Goal: Information Seeking & Learning: Learn about a topic

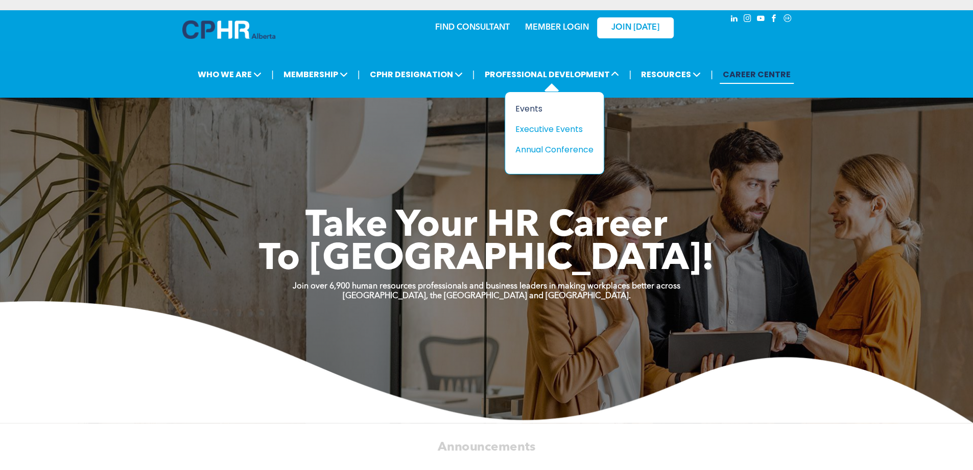
click at [532, 105] on div "Events" at bounding box center [551, 108] width 71 height 13
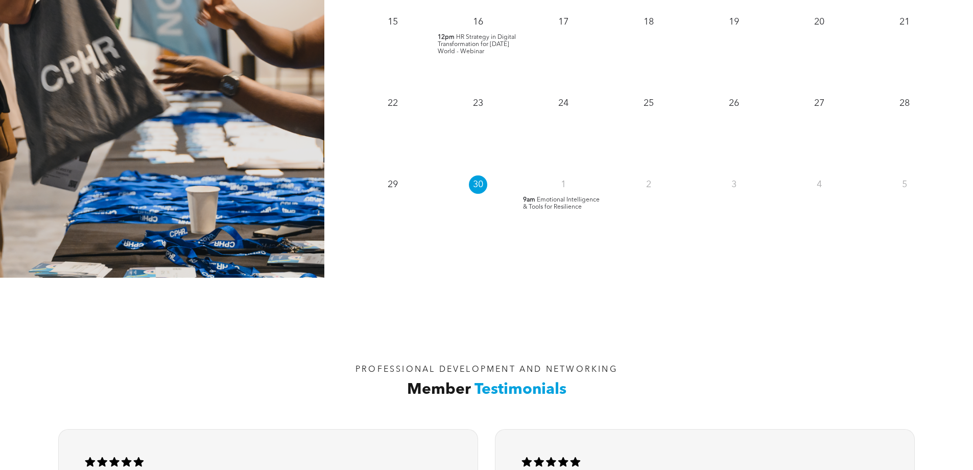
scroll to position [988, 0]
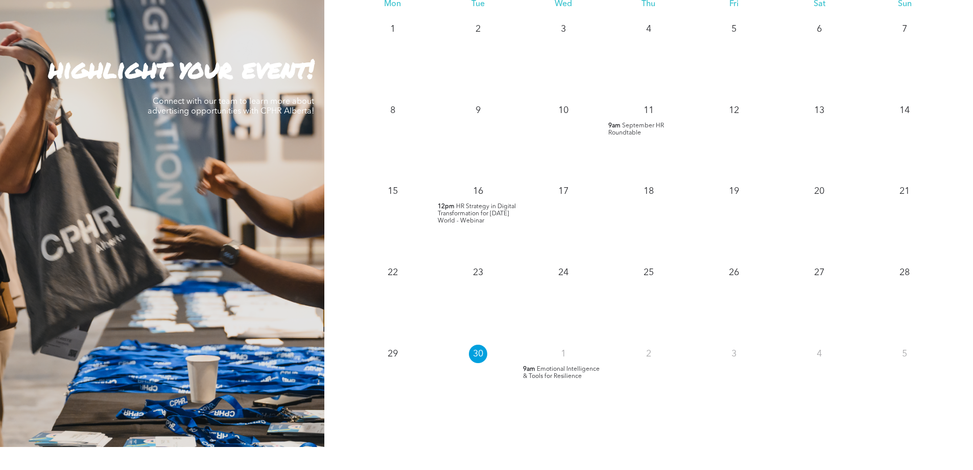
click at [642, 128] on span "September HR Roundtable" at bounding box center [637, 129] width 56 height 13
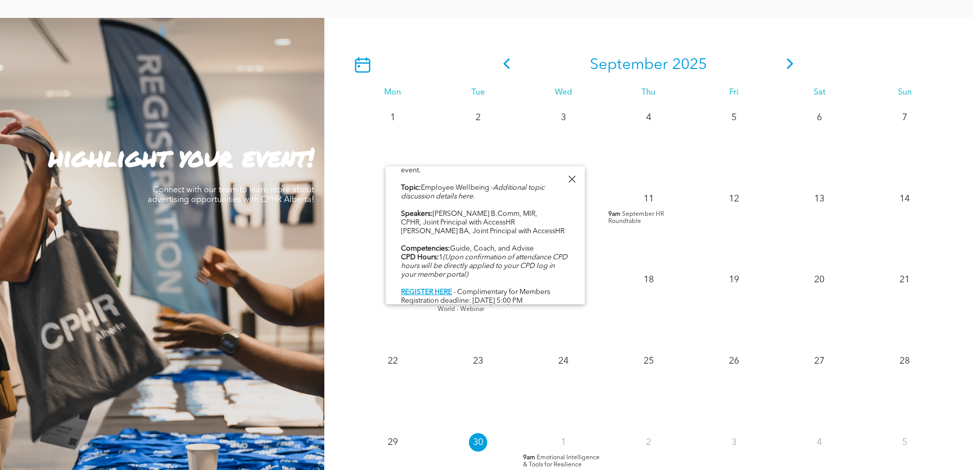
scroll to position [784, 0]
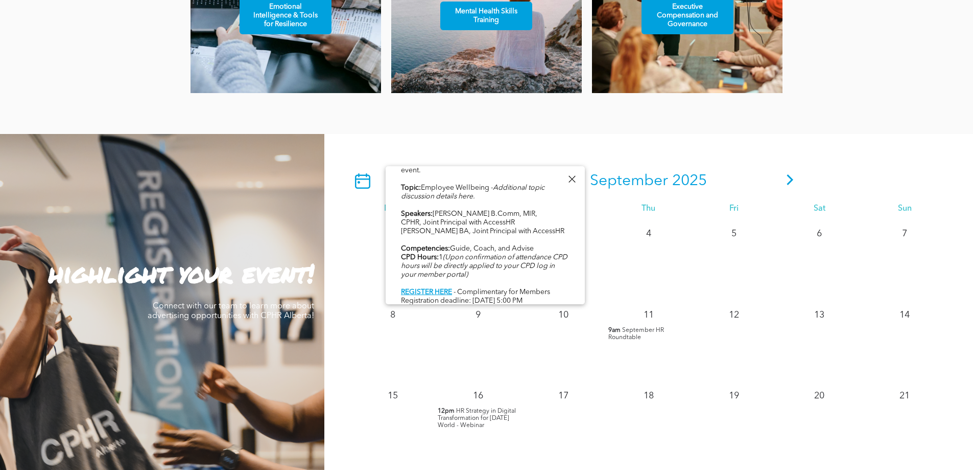
click at [795, 181] on icon at bounding box center [790, 179] width 15 height 11
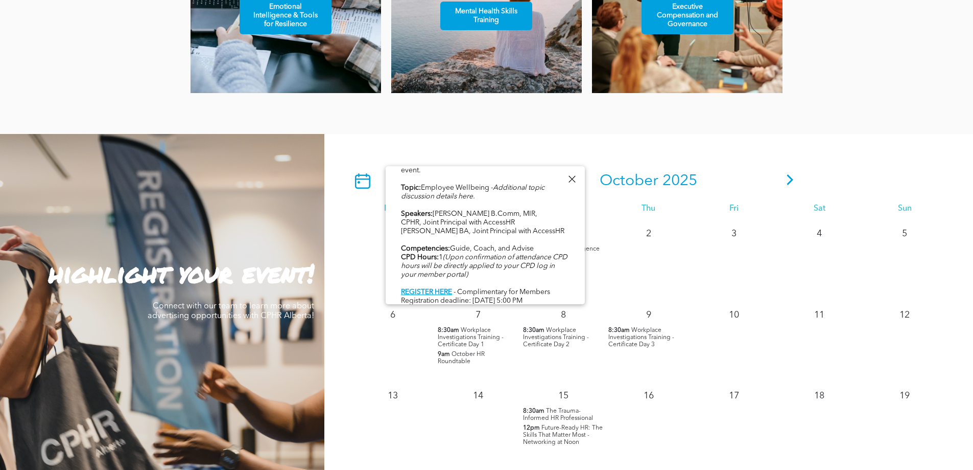
click at [574, 182] on div at bounding box center [572, 179] width 14 height 14
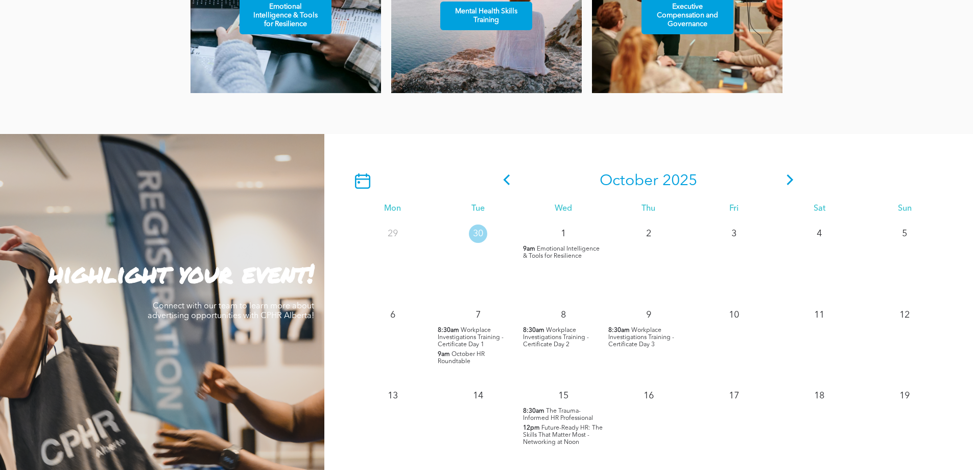
click at [444, 360] on span "October HR Roundtable" at bounding box center [461, 357] width 47 height 13
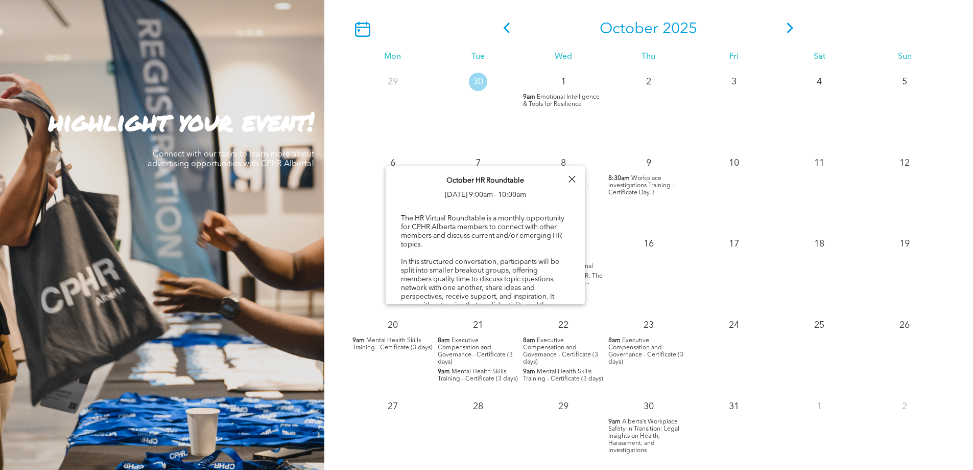
scroll to position [937, 0]
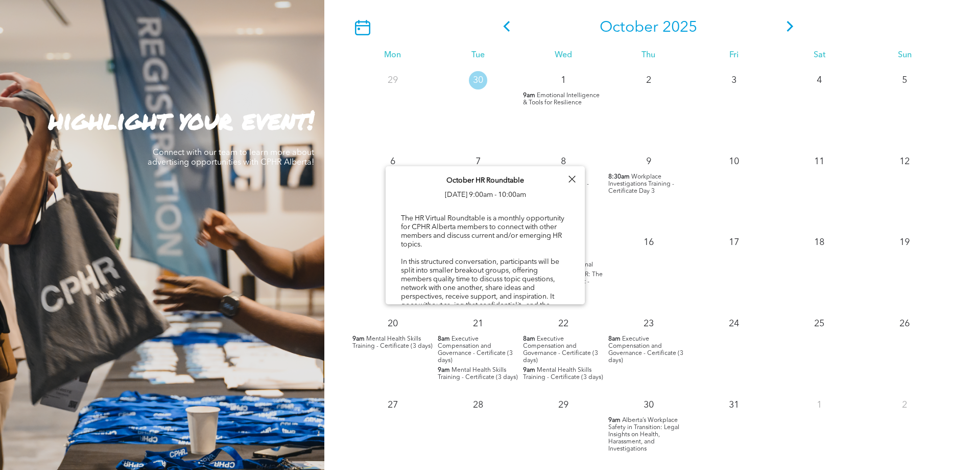
click at [919, 252] on div "19" at bounding box center [905, 269] width 85 height 81
click at [570, 181] on div at bounding box center [572, 179] width 14 height 14
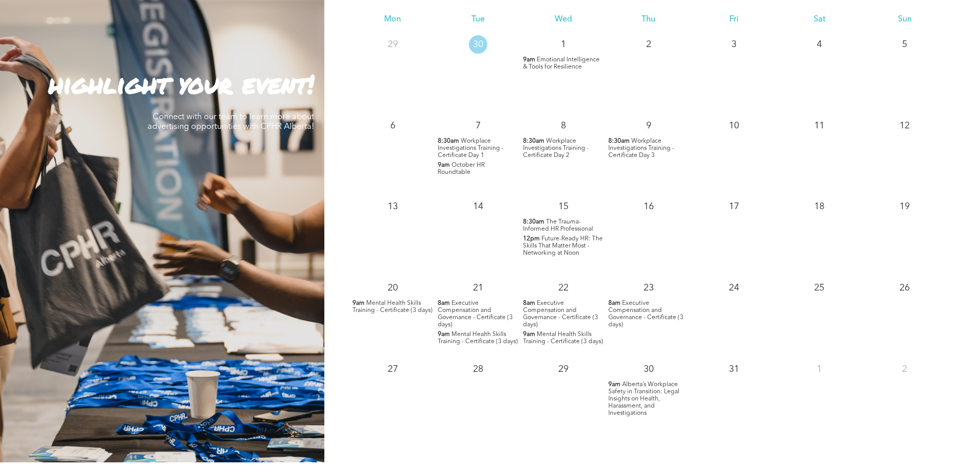
scroll to position [988, 0]
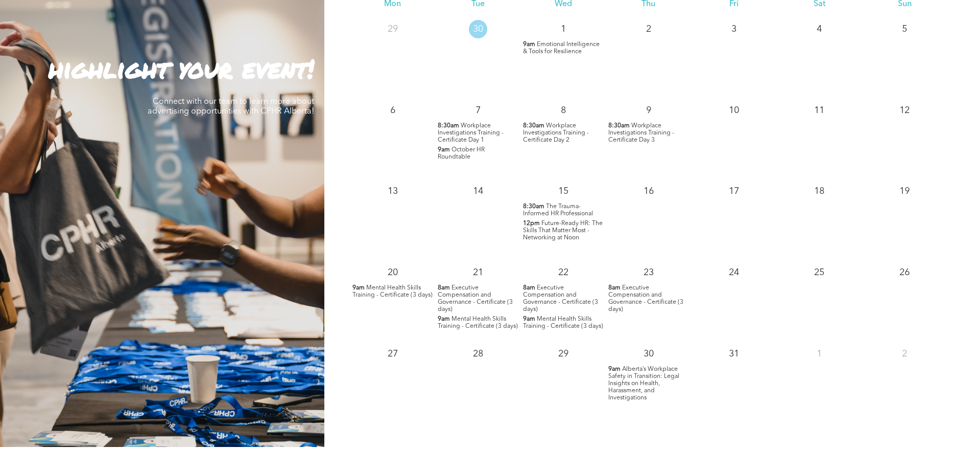
click at [620, 379] on span "Alberta’s Workplace Safety in Transition: Legal Insights on Health, Harassment,…" at bounding box center [644, 383] width 71 height 35
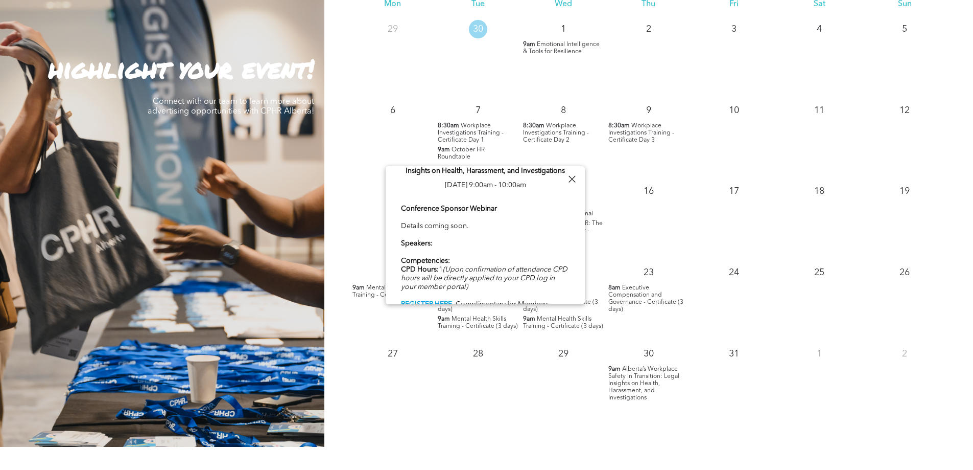
scroll to position [36, 0]
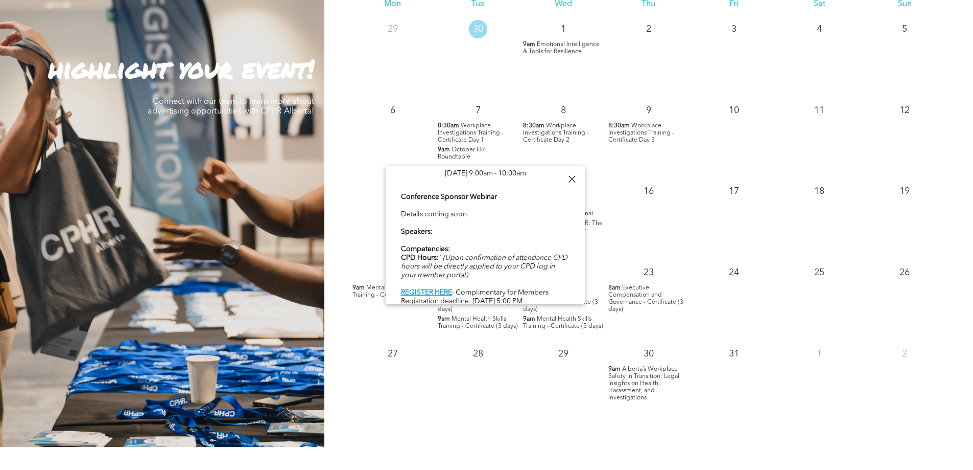
click at [576, 174] on div at bounding box center [572, 179] width 14 height 14
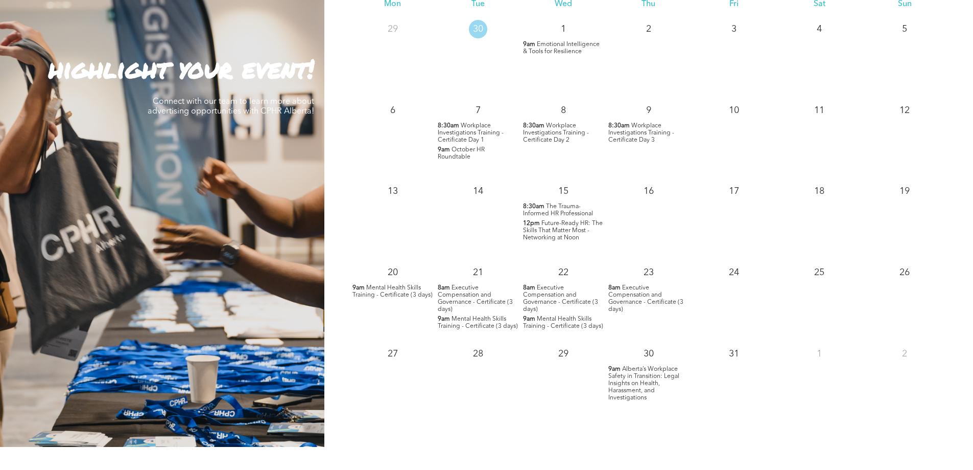
scroll to position [733, 0]
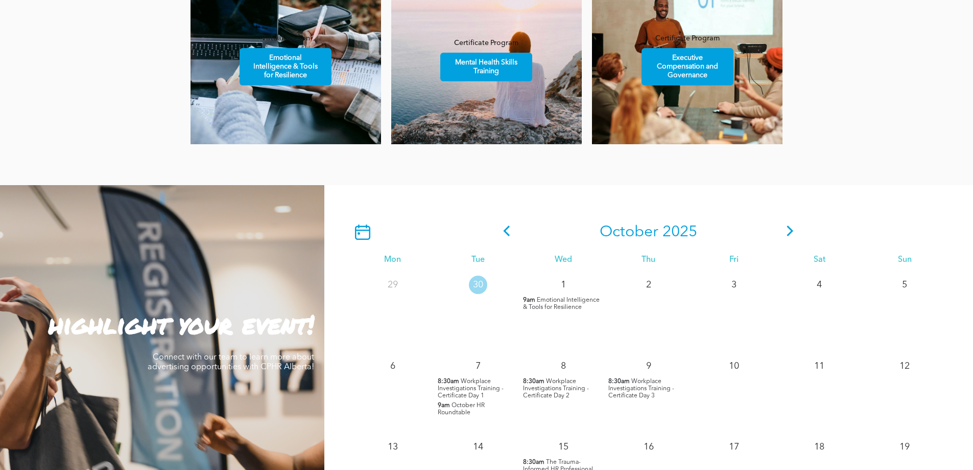
click at [785, 227] on icon at bounding box center [790, 230] width 15 height 11
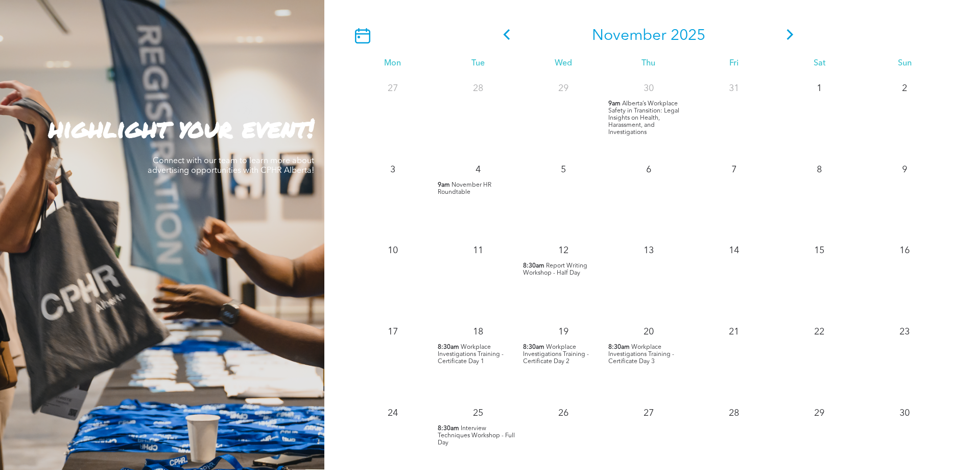
scroll to position [988, 0]
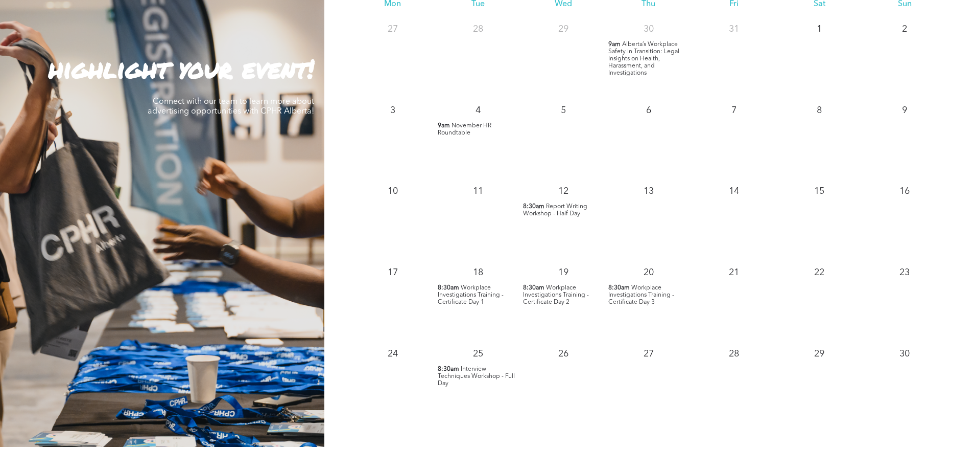
click at [574, 211] on span "Report Writing Workshop - Half Day" at bounding box center [555, 209] width 64 height 13
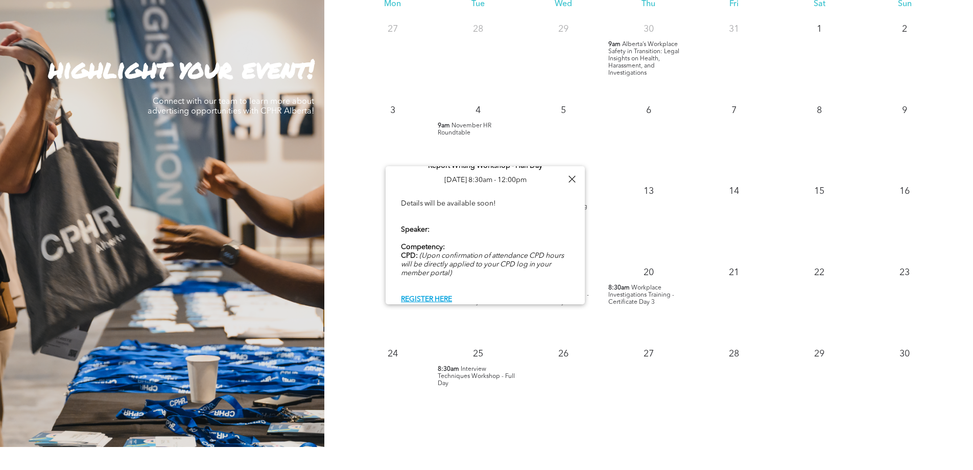
scroll to position [21, 0]
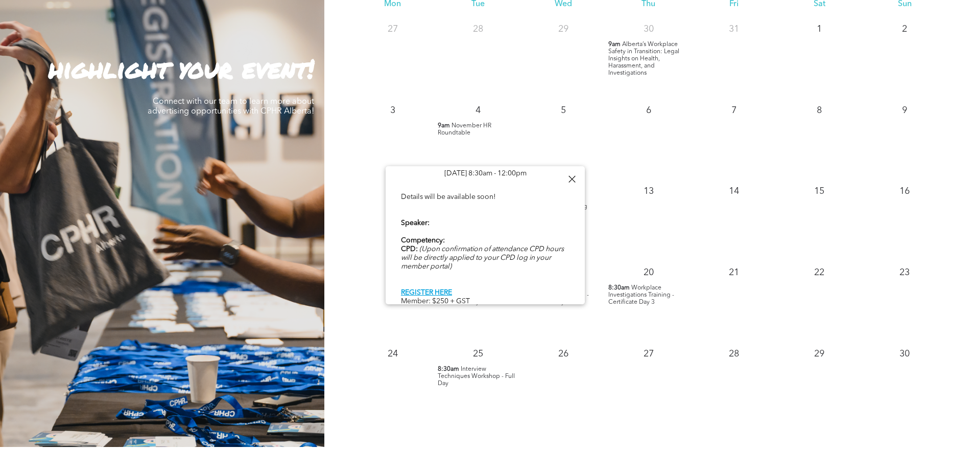
click at [576, 175] on div at bounding box center [572, 179] width 14 height 14
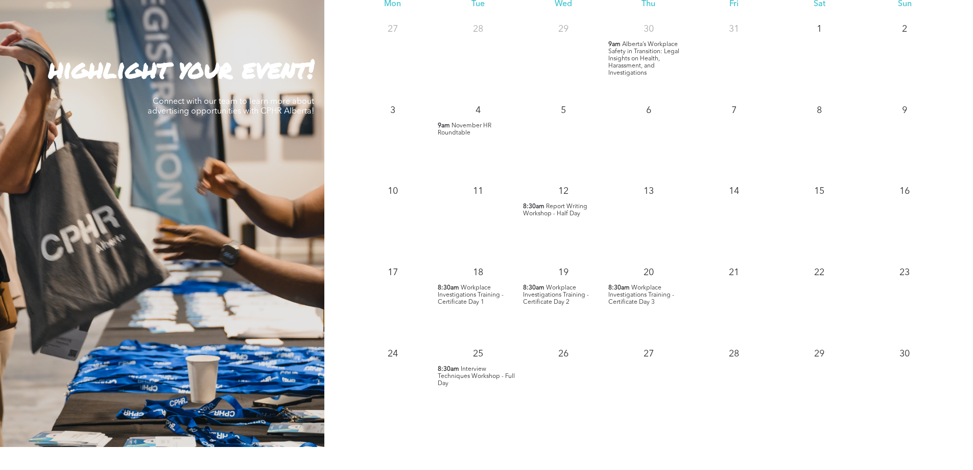
click at [472, 295] on span "Workplace Investigations Training - Certificate Day 1" at bounding box center [471, 295] width 66 height 20
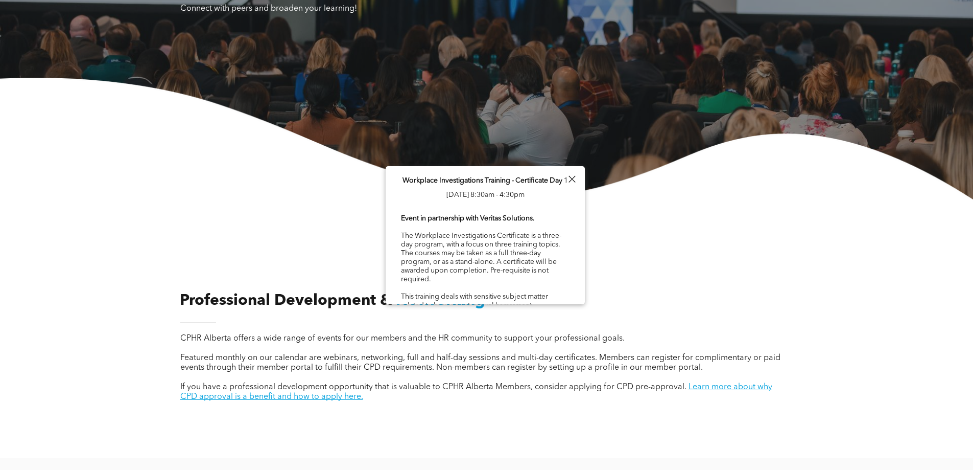
scroll to position [17, 0]
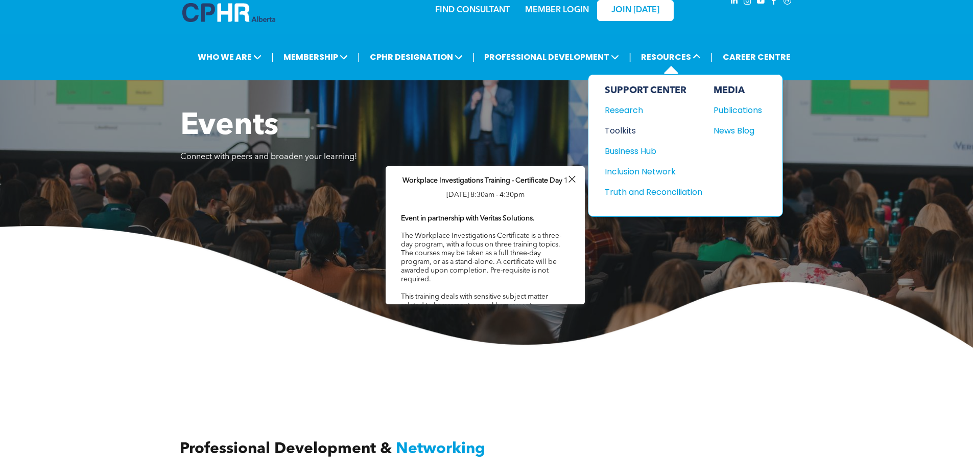
click at [627, 129] on div "Toolkits" at bounding box center [649, 130] width 88 height 13
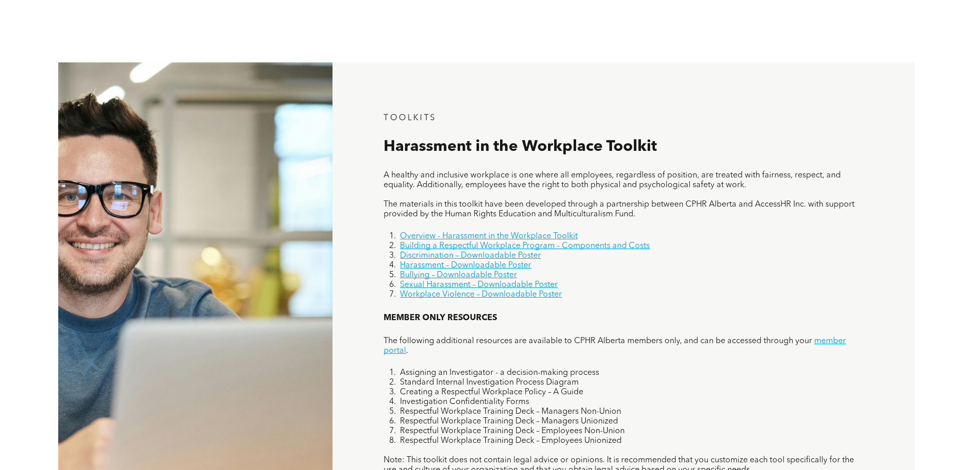
scroll to position [664, 0]
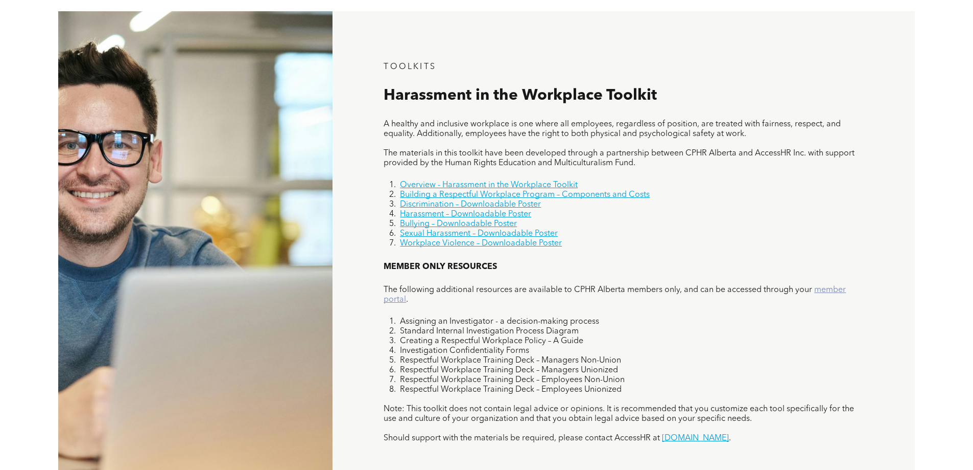
click at [403, 299] on link "member portal" at bounding box center [615, 295] width 462 height 18
